Goal: Task Accomplishment & Management: Complete application form

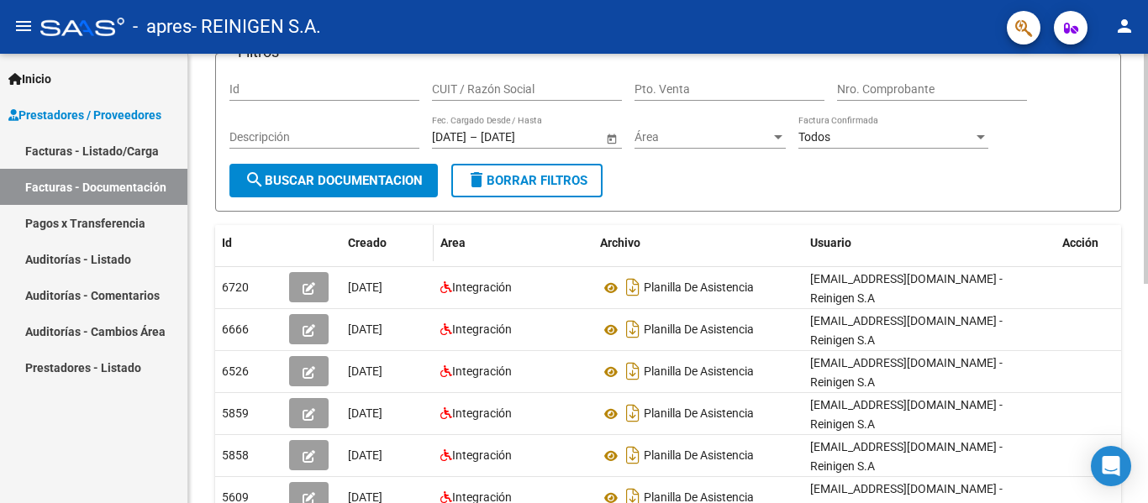
scroll to position [168, 0]
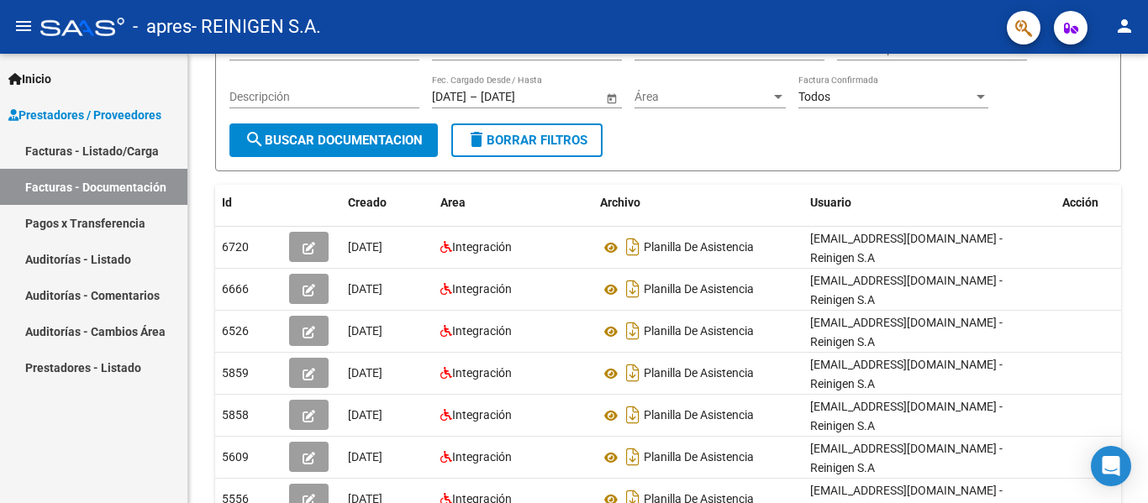
click at [53, 176] on link "Facturas - Documentación" at bounding box center [93, 187] width 187 height 36
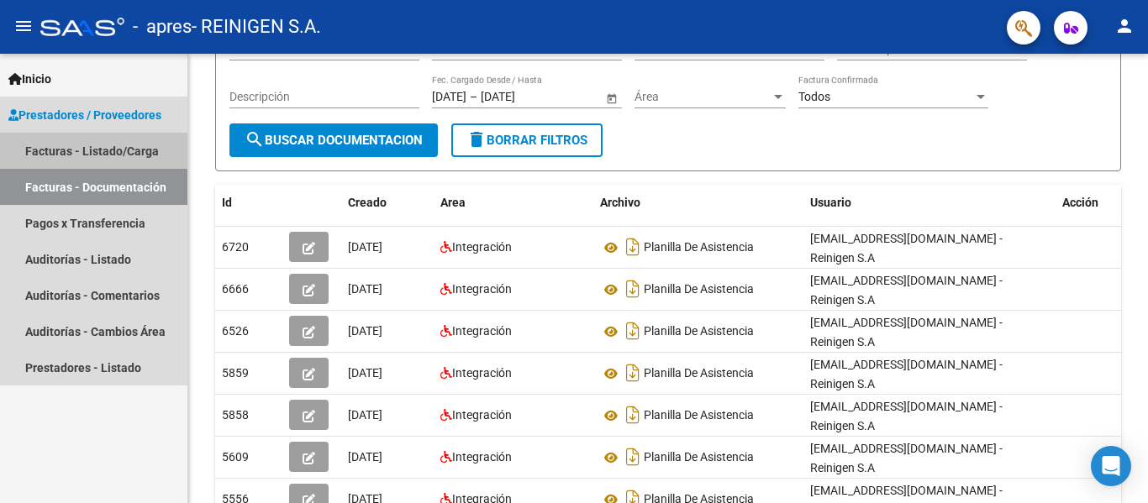
click at [126, 146] on link "Facturas - Listado/Carga" at bounding box center [93, 151] width 187 height 36
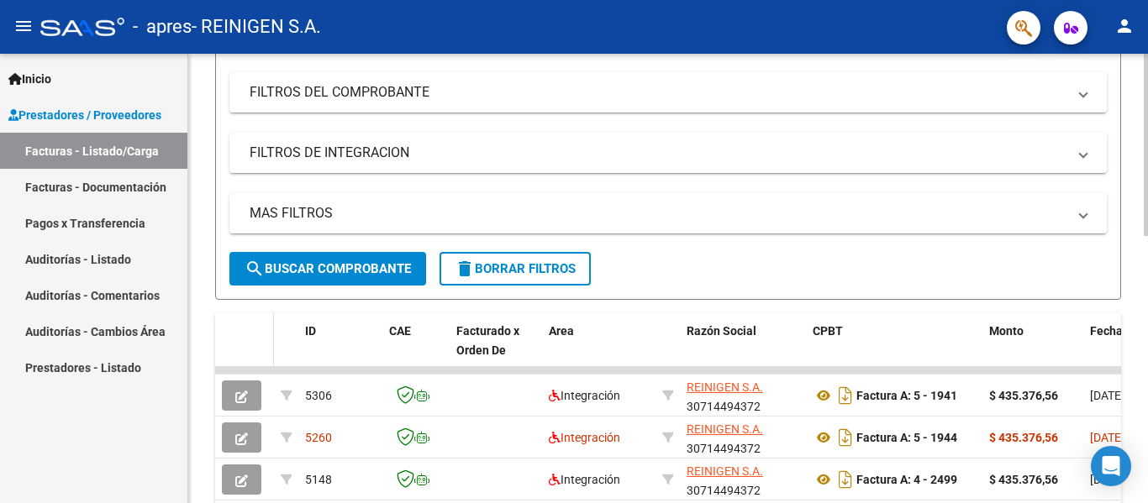
scroll to position [336, 0]
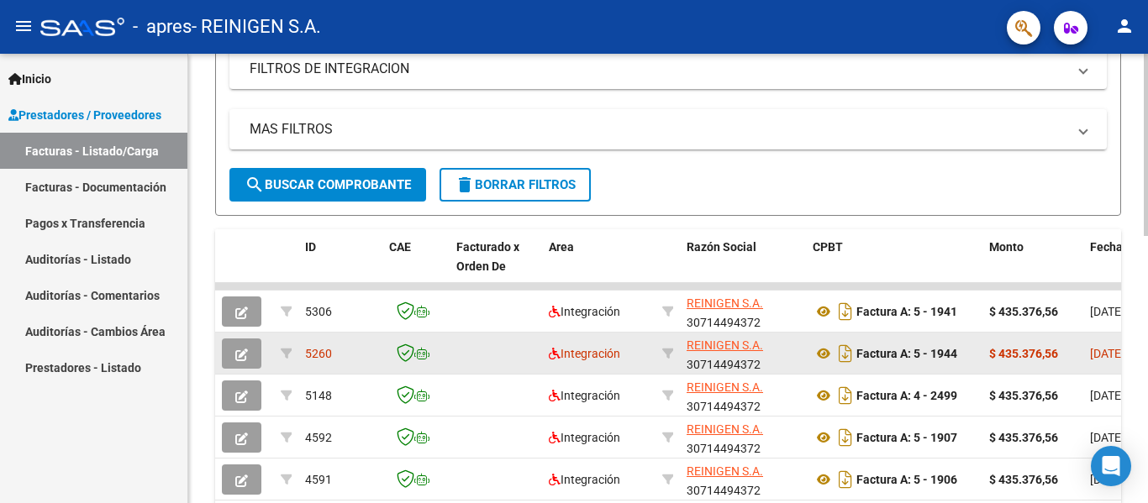
click at [500, 356] on datatable-body-cell at bounding box center [496, 353] width 92 height 41
drag, startPoint x: 227, startPoint y: 360, endPoint x: 225, endPoint y: 369, distance: 8.6
click at [225, 369] on datatable-body-cell at bounding box center [244, 353] width 59 height 41
click at [238, 346] on span "button" at bounding box center [241, 353] width 13 height 15
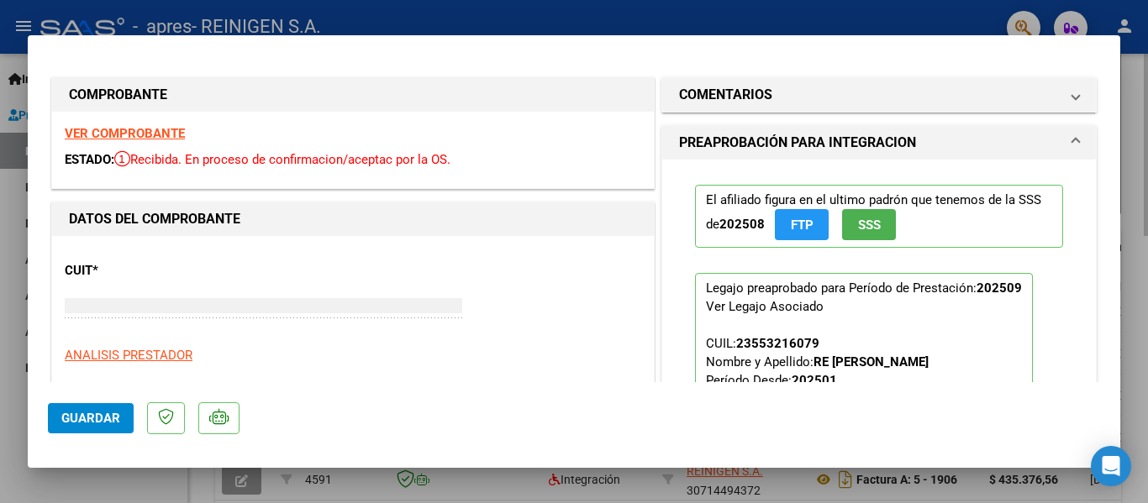
type input "$ 0,00"
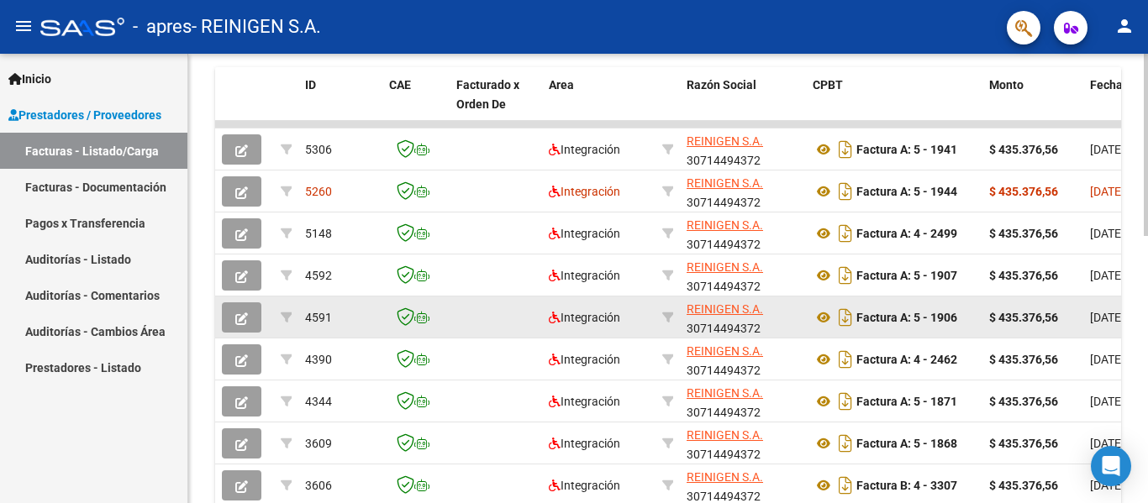
scroll to position [504, 0]
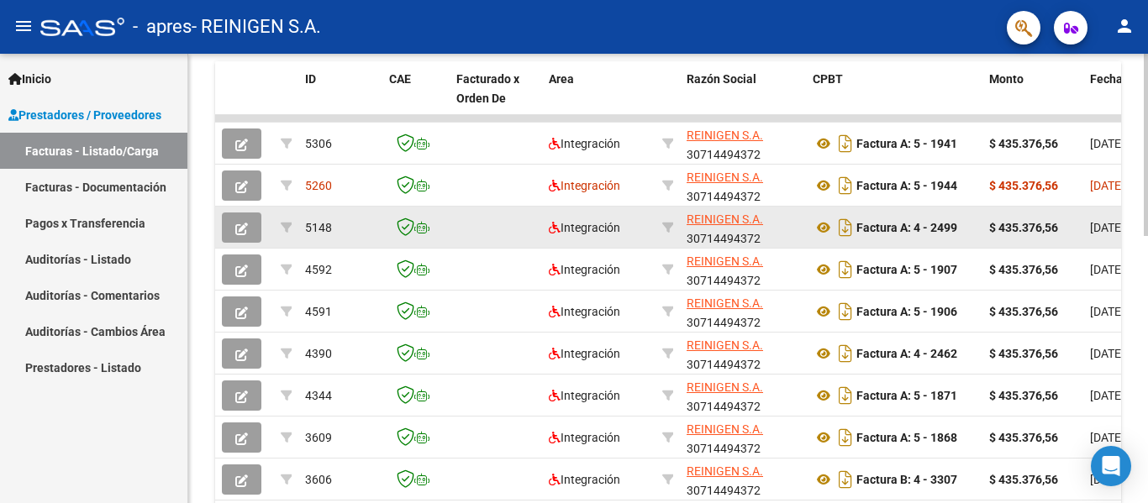
click at [345, 234] on div "5148" at bounding box center [340, 227] width 71 height 19
click at [244, 226] on icon "button" at bounding box center [241, 229] width 13 height 13
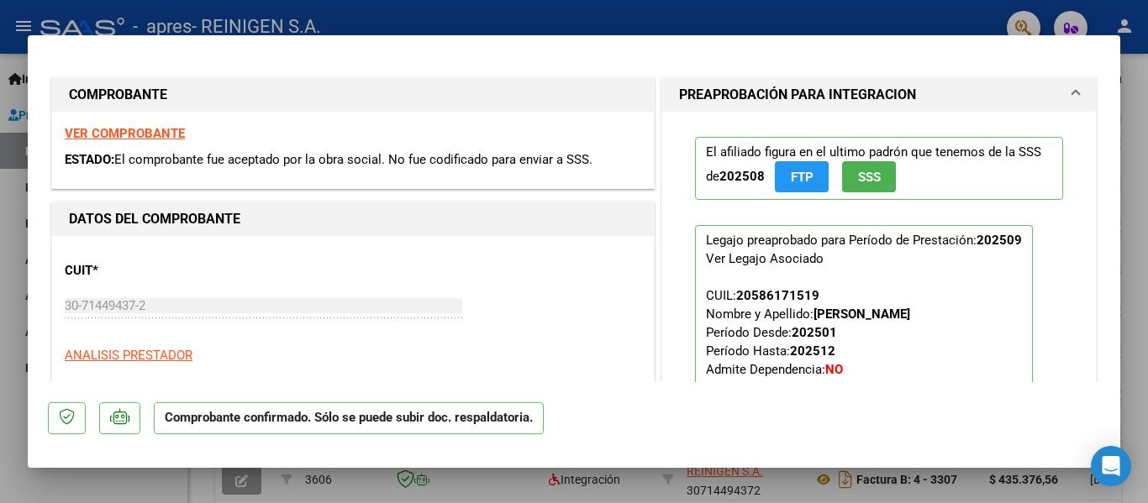
type input "$ 0,00"
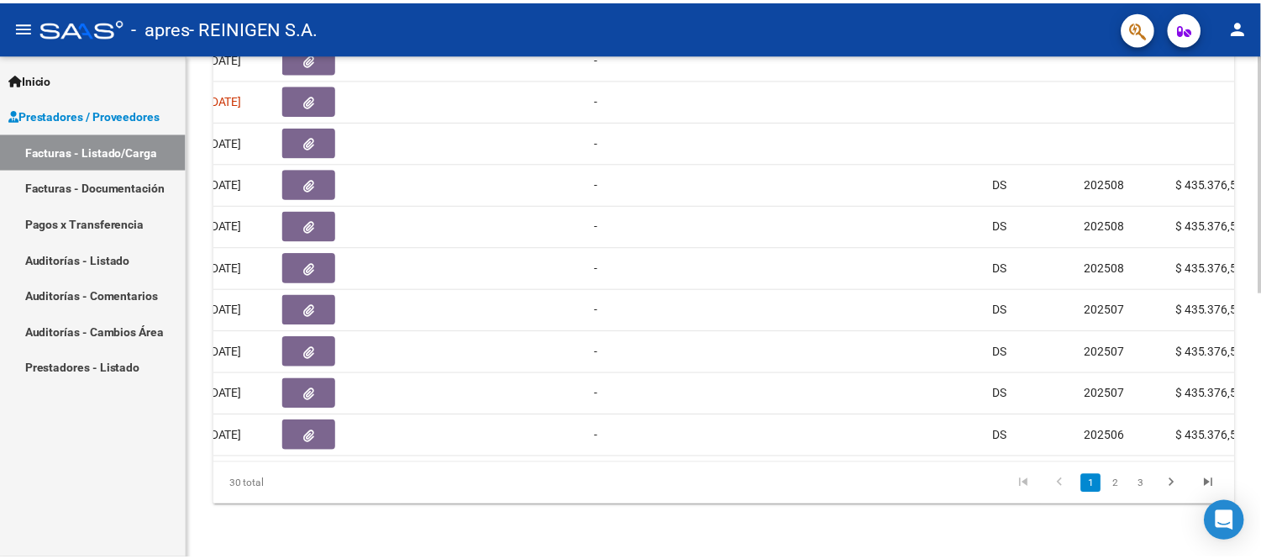
scroll to position [0, 2509]
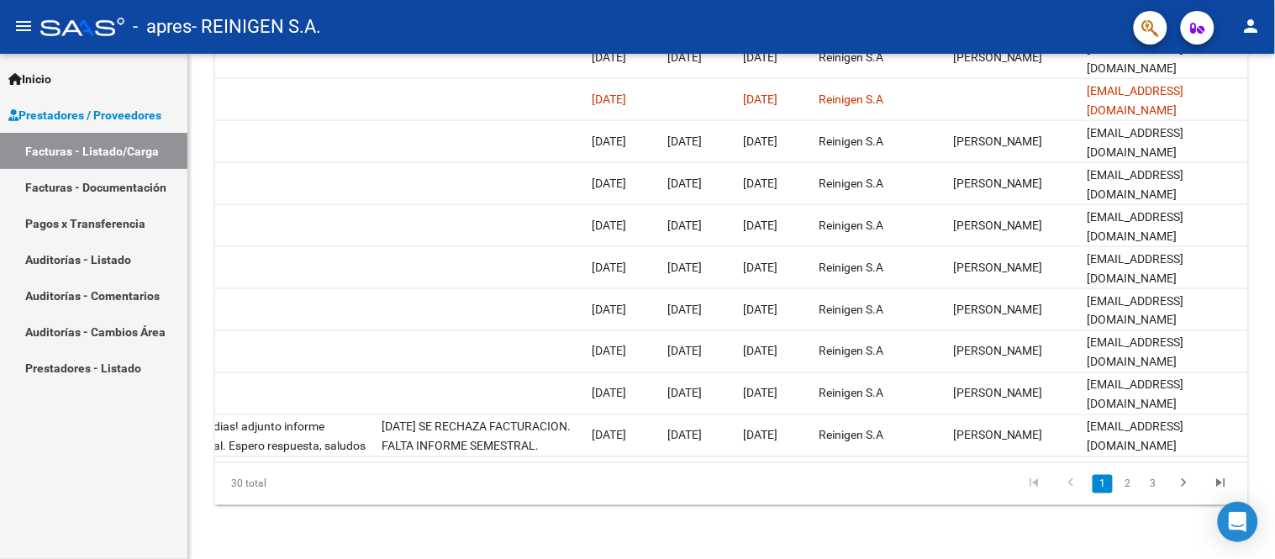
click at [1147, 20] on mat-icon "person" at bounding box center [1251, 26] width 20 height 20
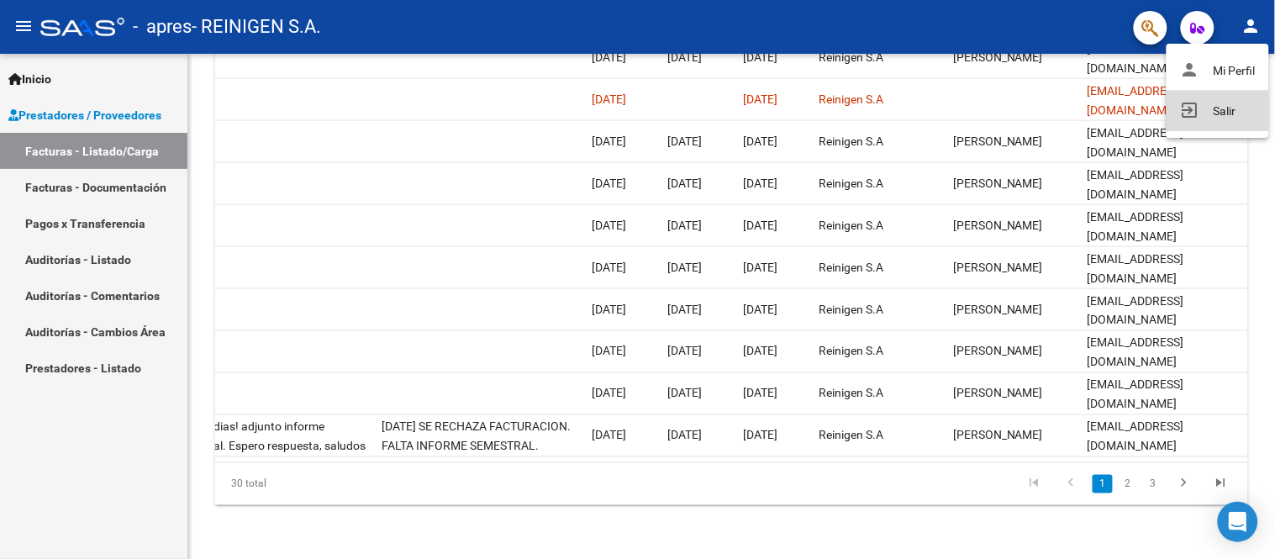
click at [1147, 118] on button "exit_to_app Salir" at bounding box center [1217, 111] width 103 height 40
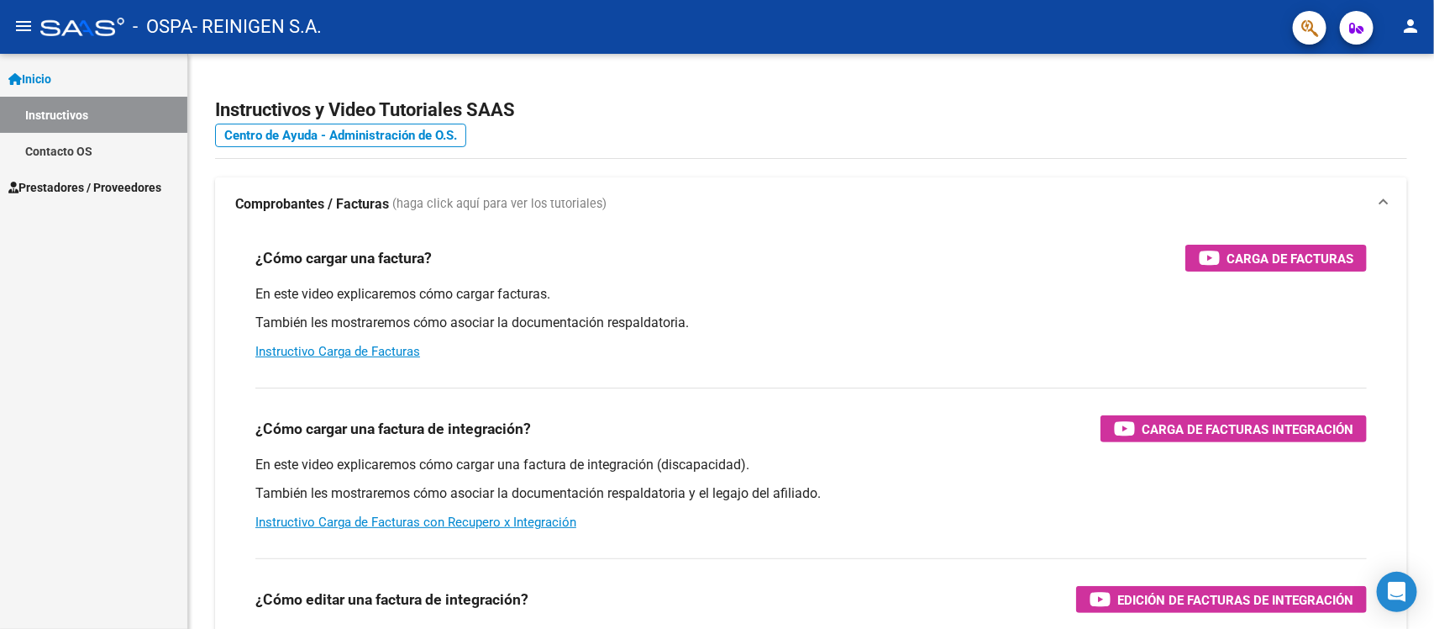
click at [84, 191] on span "Prestadores / Proveedores" at bounding box center [84, 187] width 153 height 18
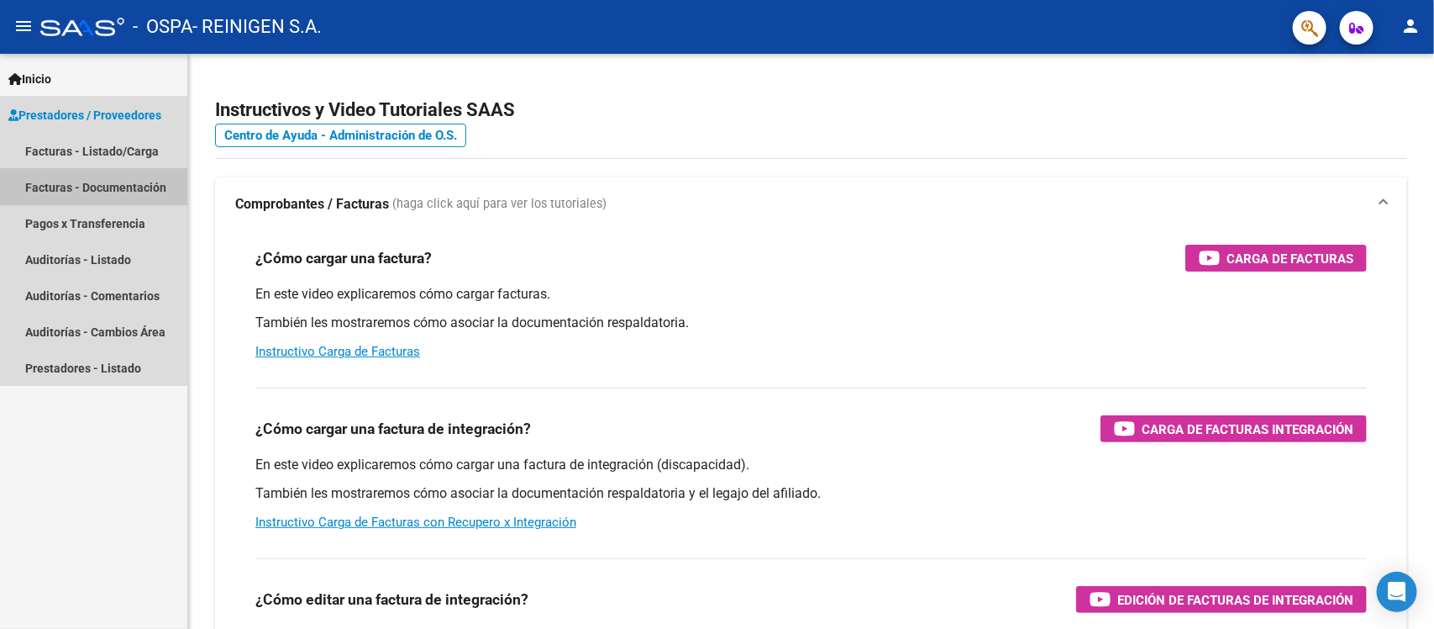
click at [112, 182] on link "Facturas - Documentación" at bounding box center [93, 187] width 187 height 36
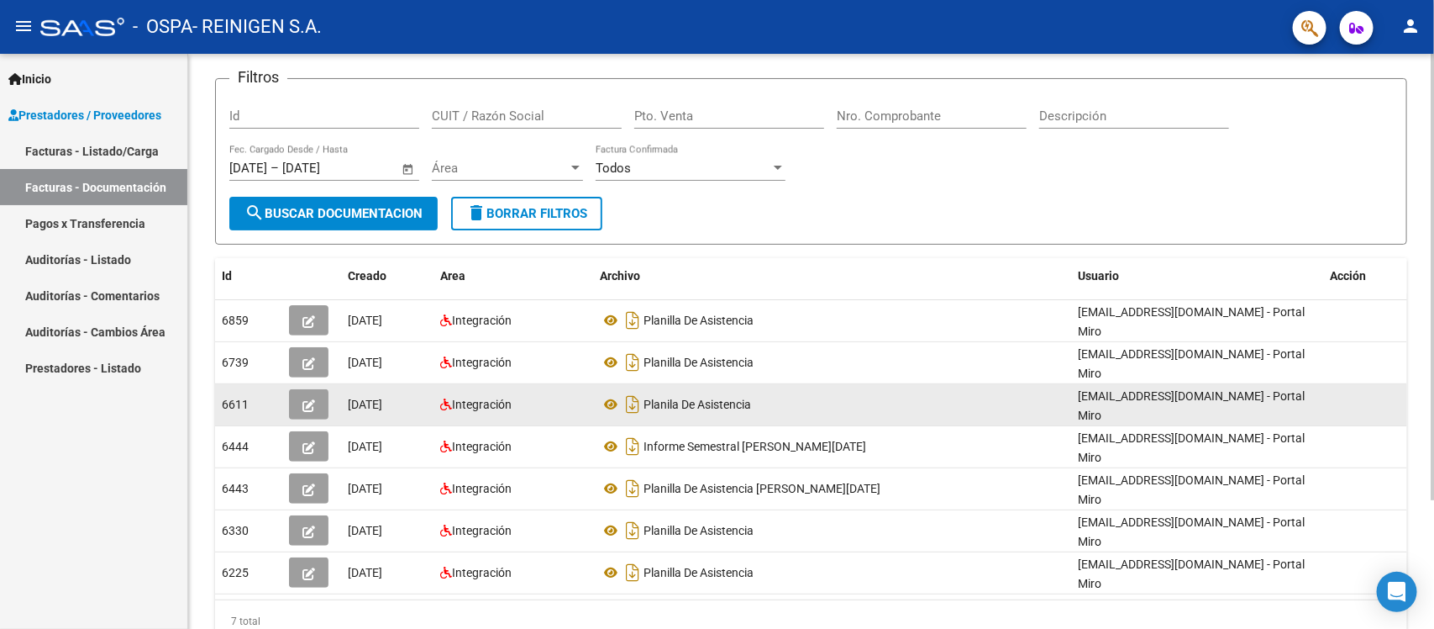
scroll to position [166, 0]
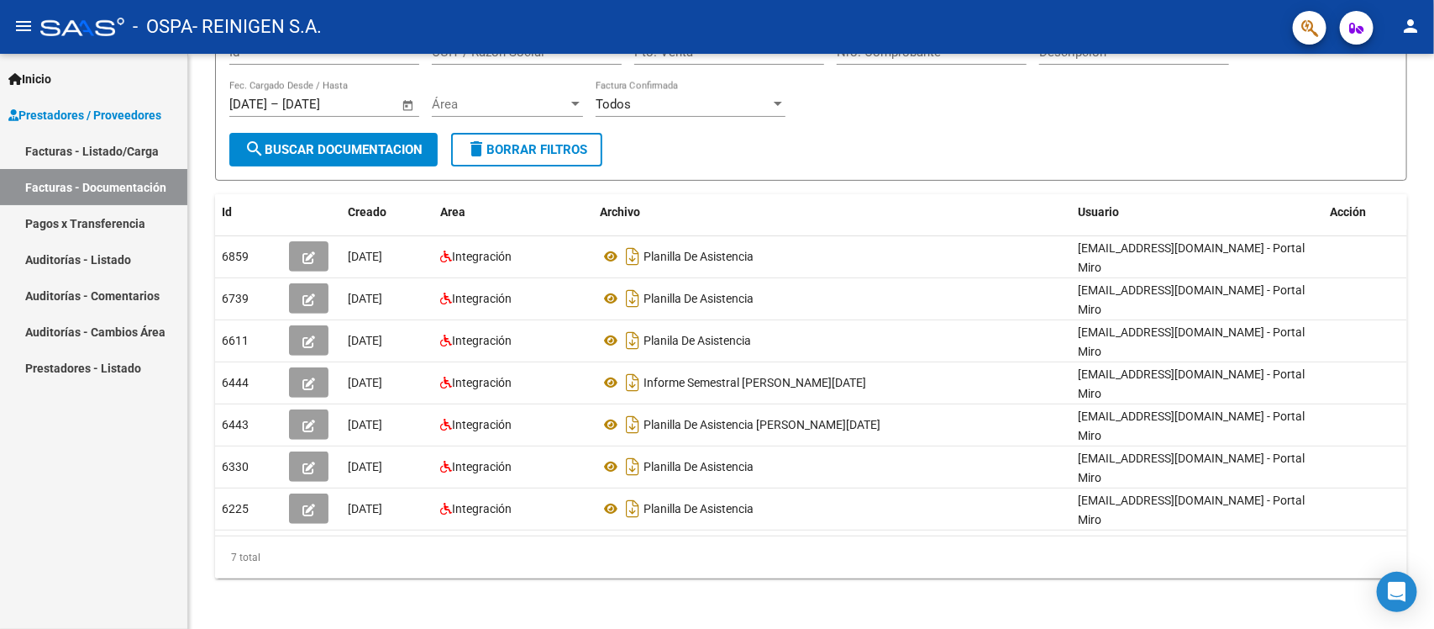
click at [1413, 35] on mat-icon "person" at bounding box center [1411, 26] width 20 height 20
click at [1371, 119] on button "exit_to_app Salir" at bounding box center [1377, 111] width 103 height 40
